Goal: Check status: Check status

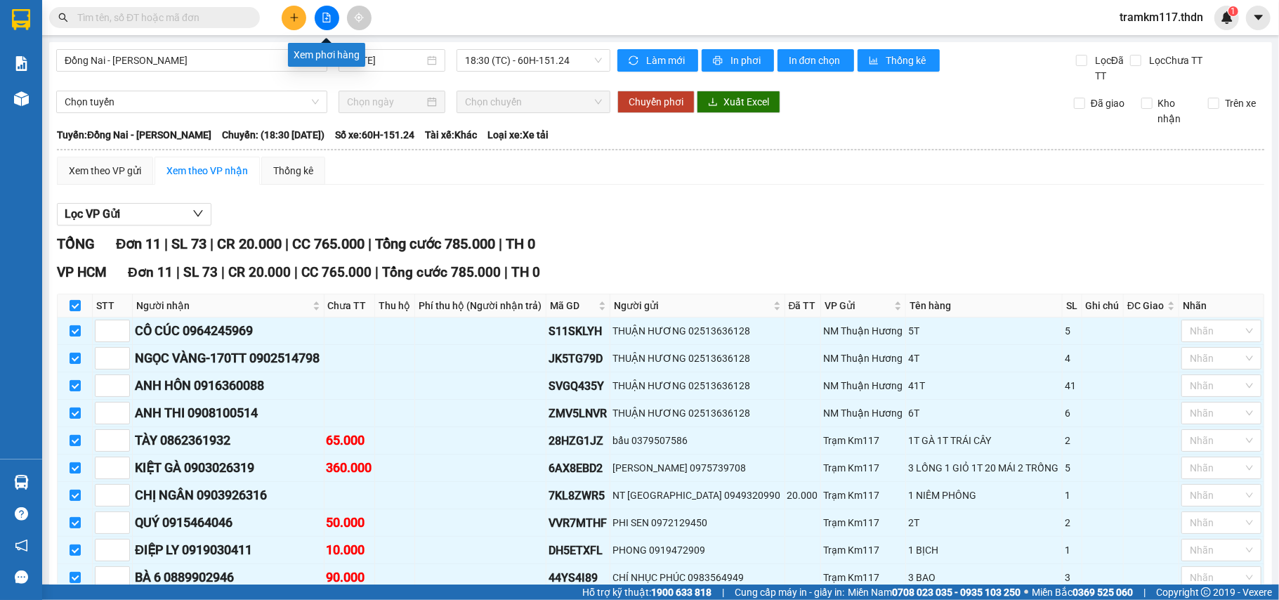
click at [324, 14] on icon "file-add" at bounding box center [327, 18] width 10 height 10
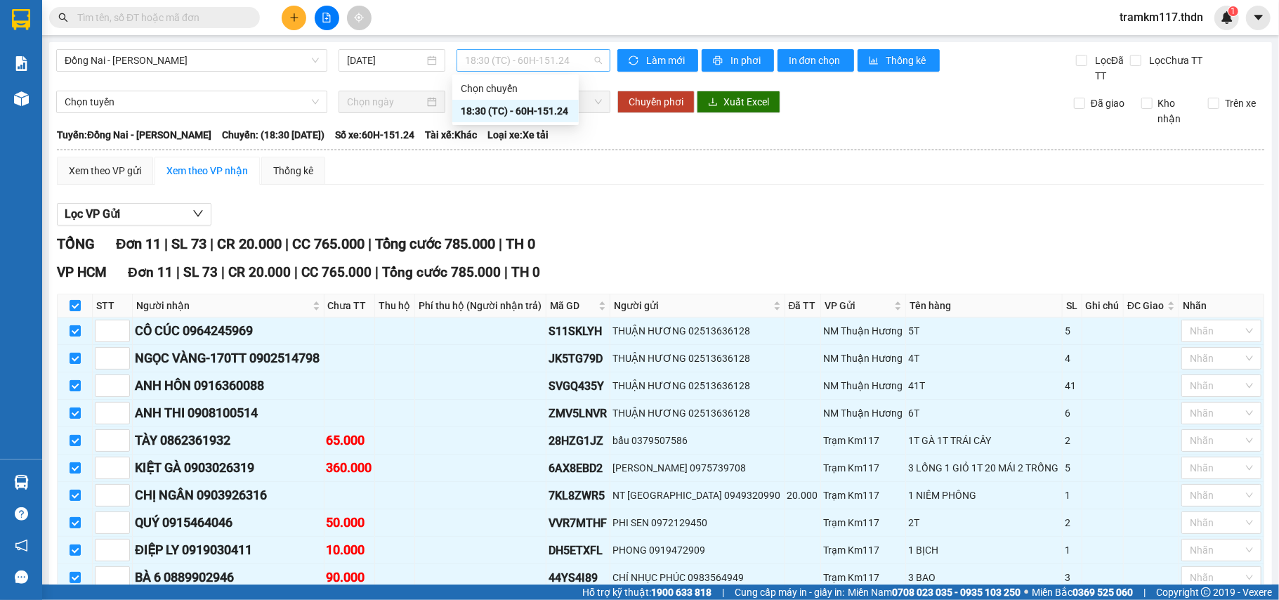
click at [504, 60] on span "18:30 (TC) - 60H-151.24" at bounding box center [533, 60] width 137 height 21
click at [394, 58] on input "[DATE]" at bounding box center [385, 60] width 77 height 15
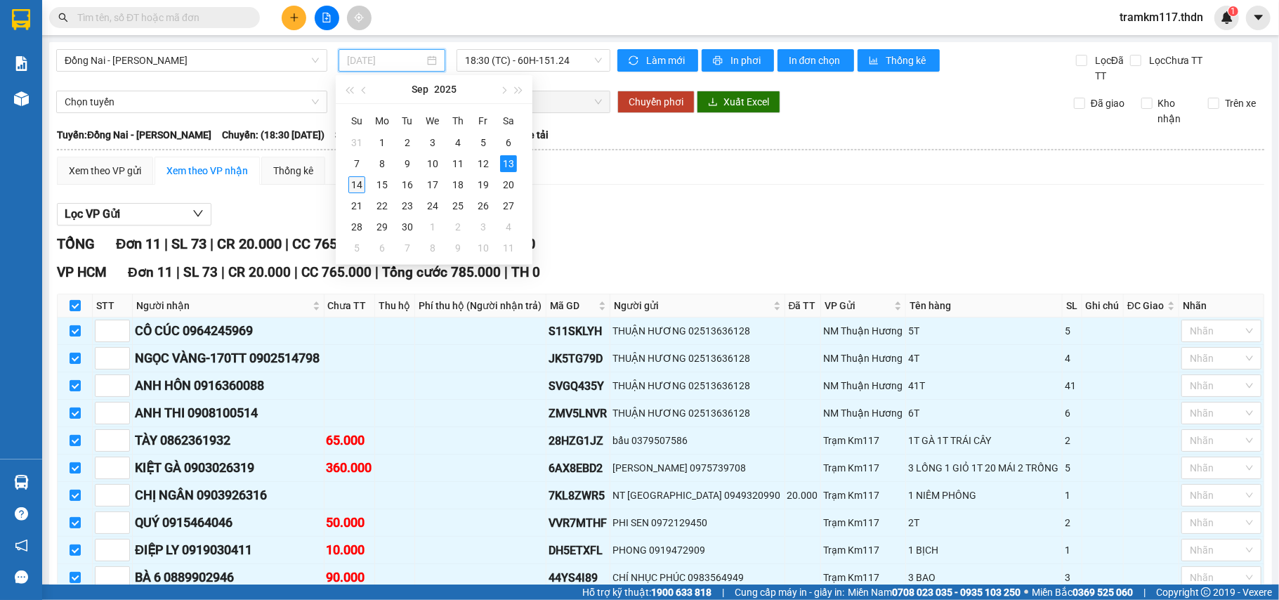
click at [355, 183] on div "14" at bounding box center [356, 184] width 17 height 17
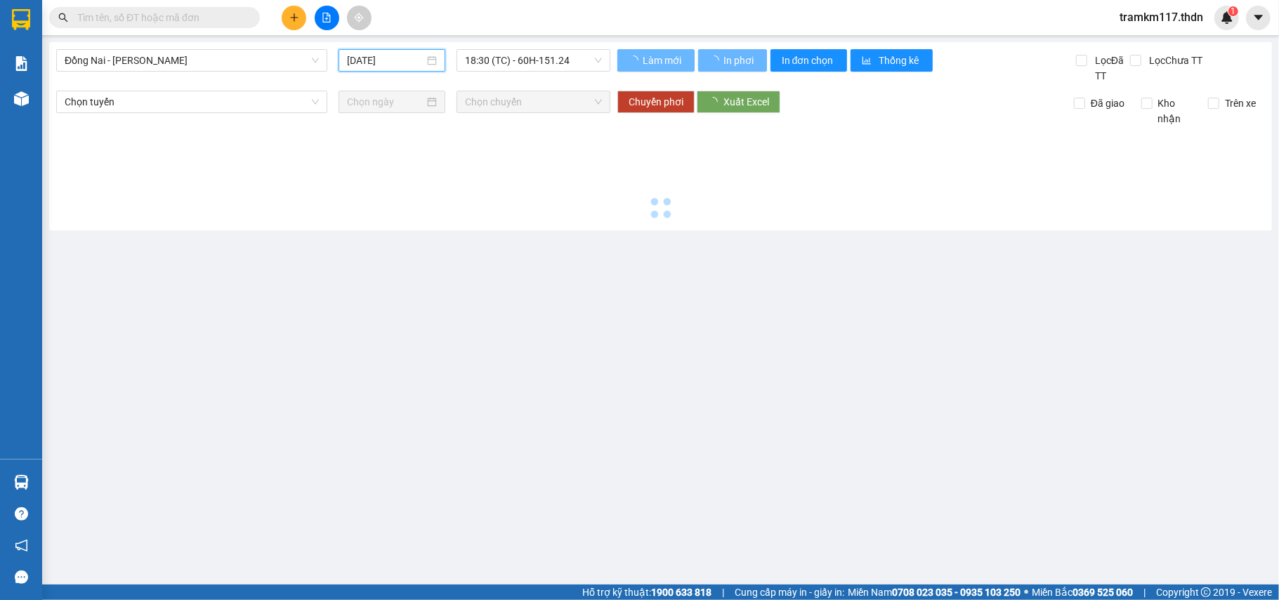
type input "[DATE]"
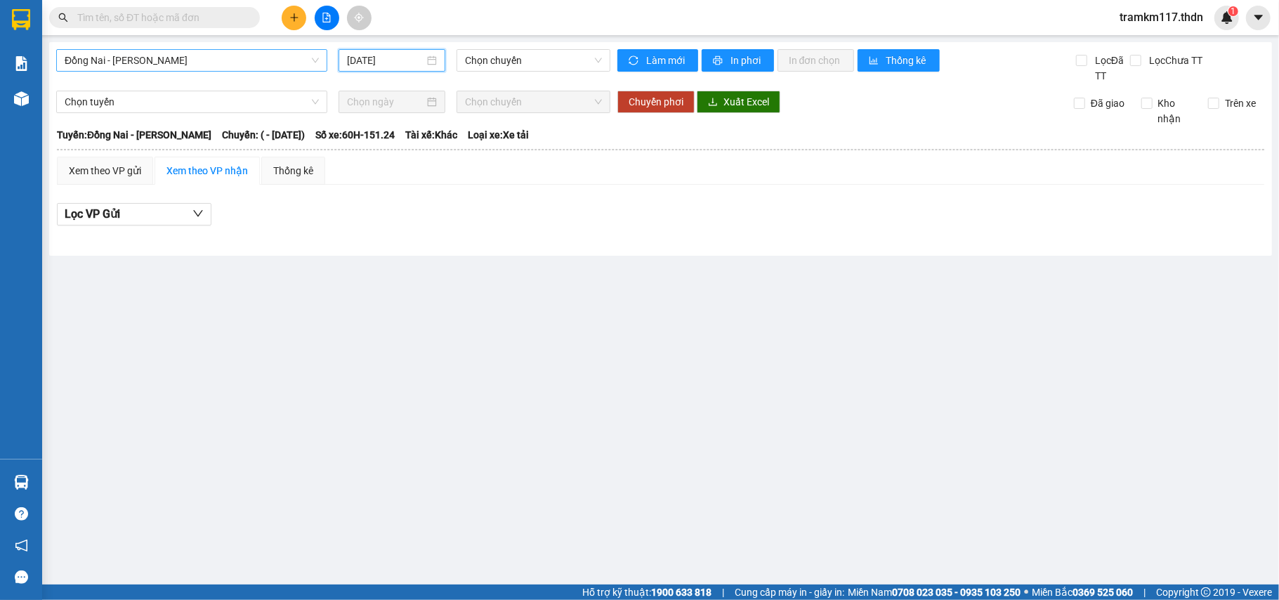
click at [200, 62] on span "Đồng Nai - [PERSON_NAME]" at bounding box center [192, 60] width 254 height 21
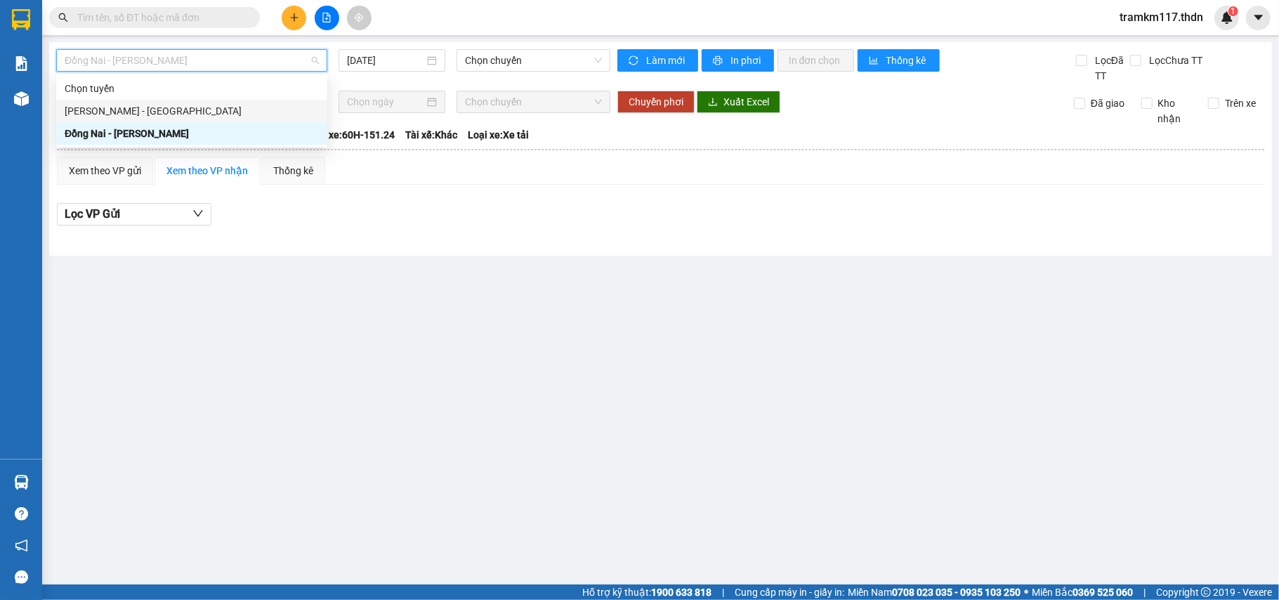
click at [91, 111] on div "[PERSON_NAME] - [GEOGRAPHIC_DATA]" at bounding box center [192, 110] width 254 height 15
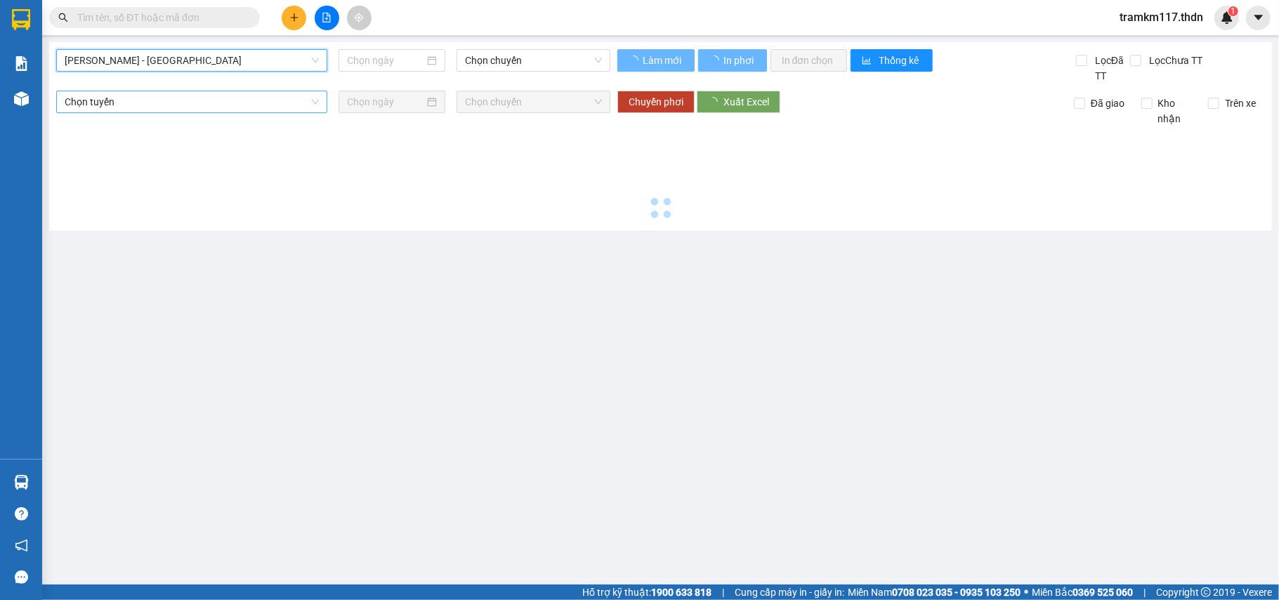
type input "[DATE]"
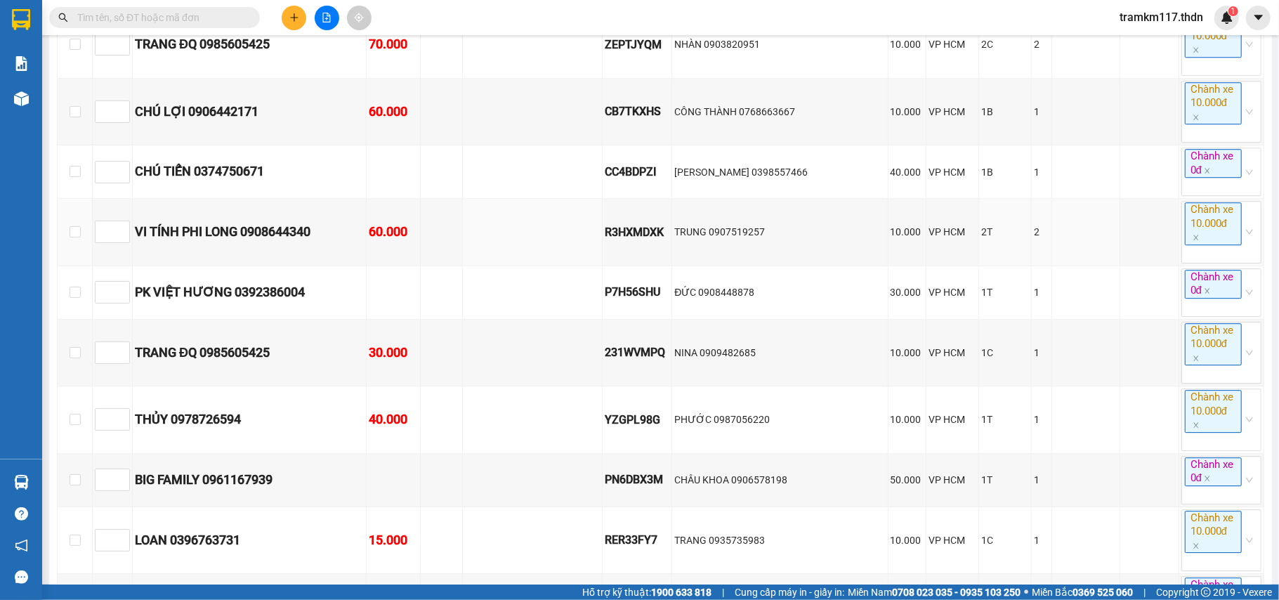
scroll to position [2903, 0]
